Goal: Transaction & Acquisition: Download file/media

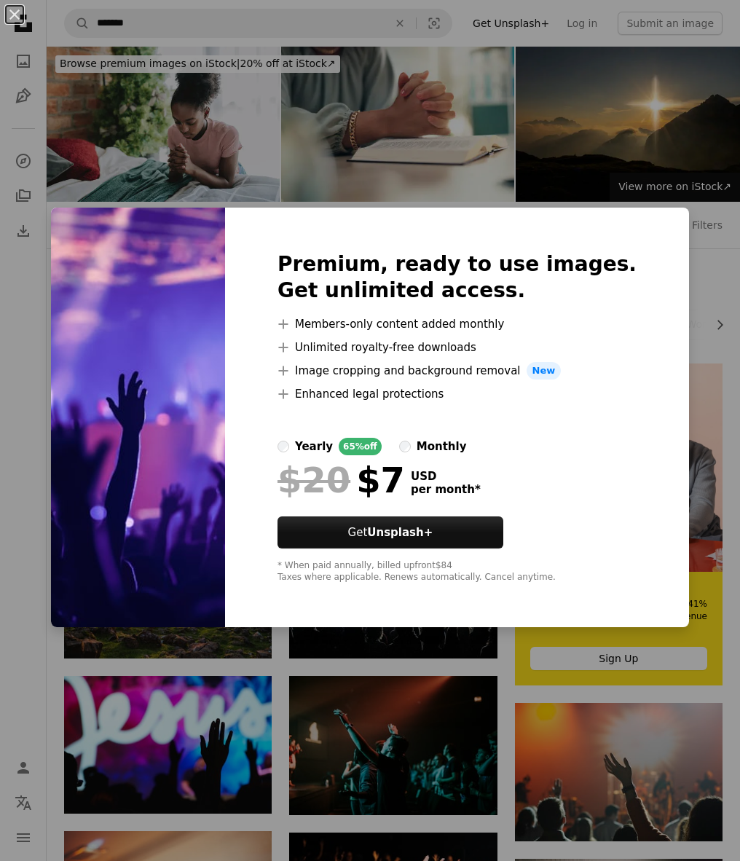
click at [406, 122] on div "An X shape Premium, ready to use images. Get unlimited access. A plus sign Memb…" at bounding box center [370, 430] width 740 height 861
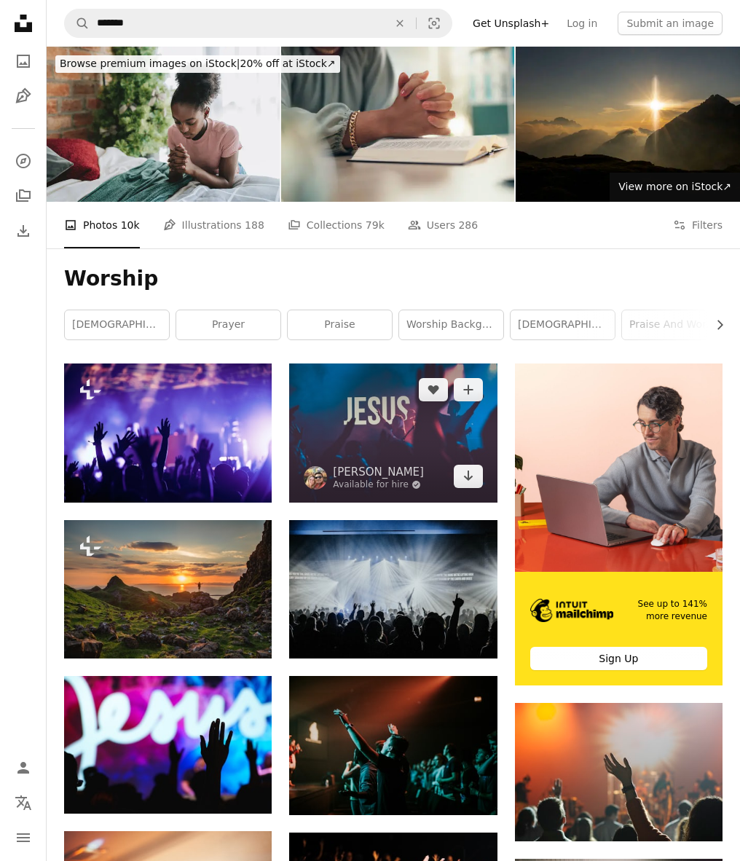
click at [465, 490] on img at bounding box center [393, 433] width 208 height 138
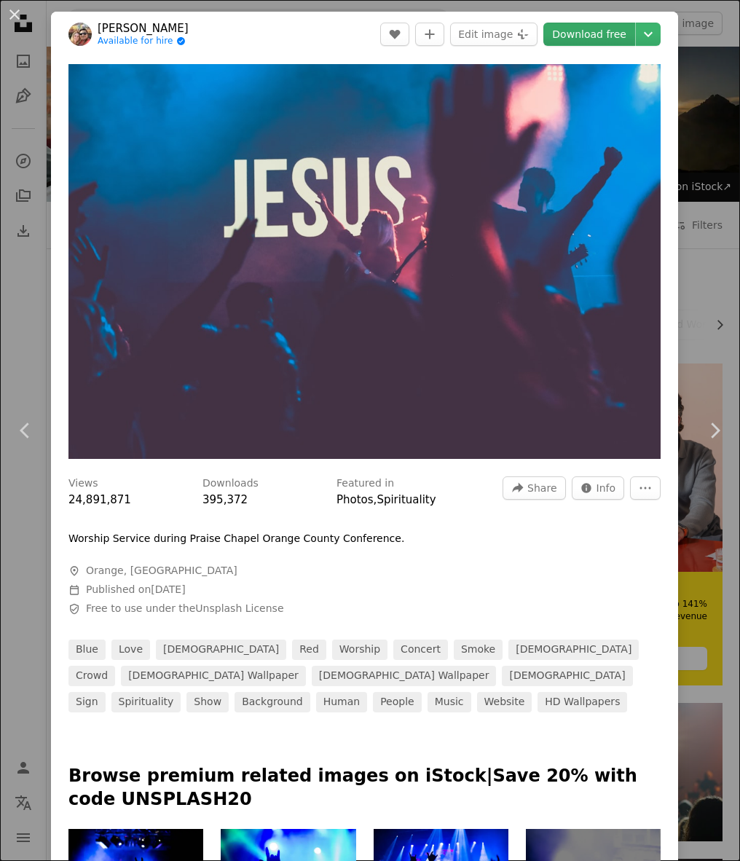
click at [625, 26] on link "Download free" at bounding box center [589, 34] width 92 height 23
